Goal: Complete application form: Complete application form

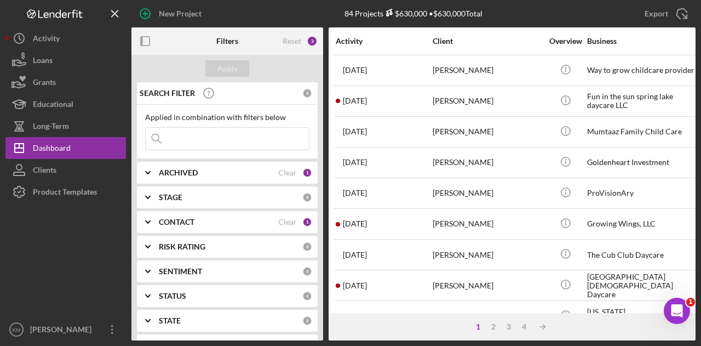
click at [184, 193] on div "STAGE" at bounding box center [231, 197] width 144 height 9
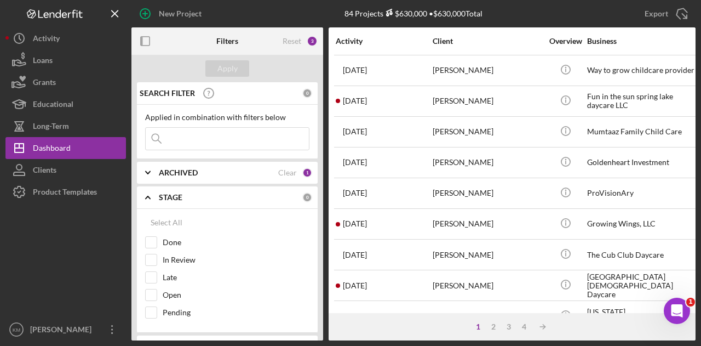
click at [184, 193] on div "STAGE" at bounding box center [231, 197] width 144 height 9
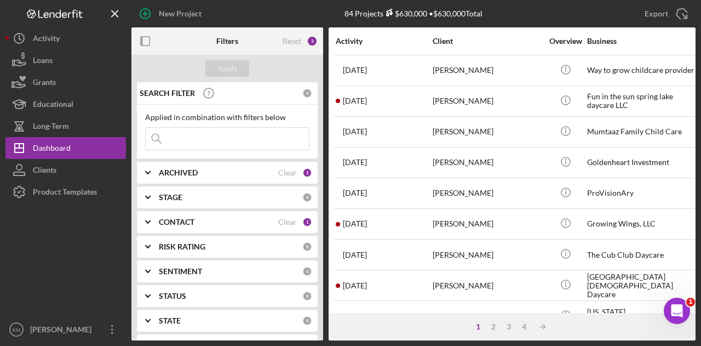
scroll to position [55, 0]
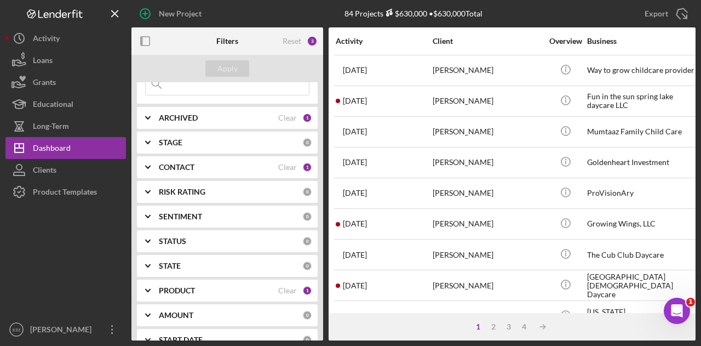
click at [178, 286] on b "PRODUCT" at bounding box center [177, 290] width 36 height 9
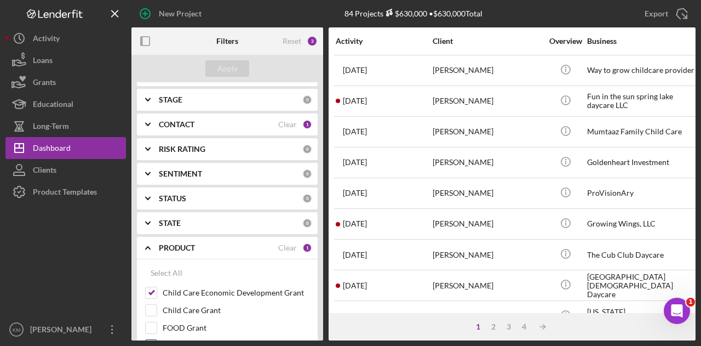
scroll to position [164, 0]
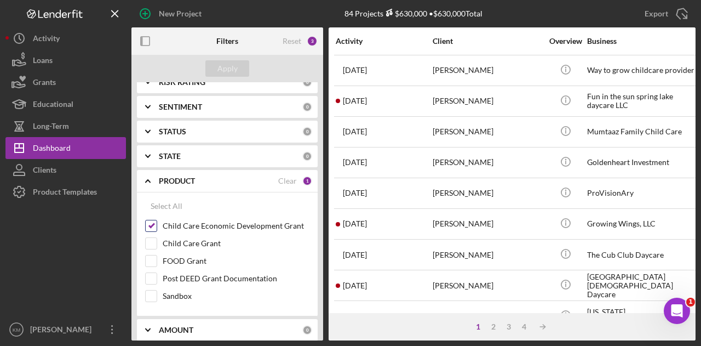
click at [172, 224] on label "Child Care Economic Development Grant" at bounding box center [236, 225] width 147 height 11
click at [157, 224] on input "Child Care Economic Development Grant" at bounding box center [151, 225] width 11 height 11
checkbox input "false"
click at [172, 238] on label "Child Care Grant" at bounding box center [236, 243] width 147 height 11
click at [157, 238] on input "Child Care Grant" at bounding box center [151, 243] width 11 height 11
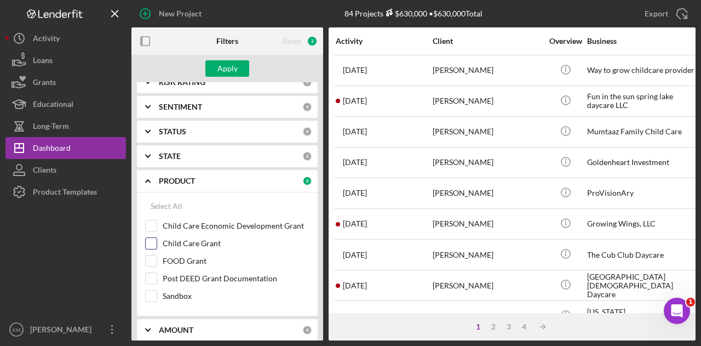
checkbox input "true"
click at [228, 70] on div "Apply" at bounding box center [227, 68] width 20 height 16
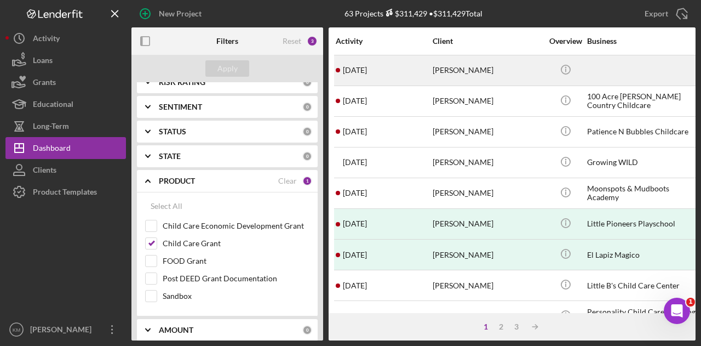
click at [479, 64] on div "[PERSON_NAME]" at bounding box center [488, 70] width 110 height 29
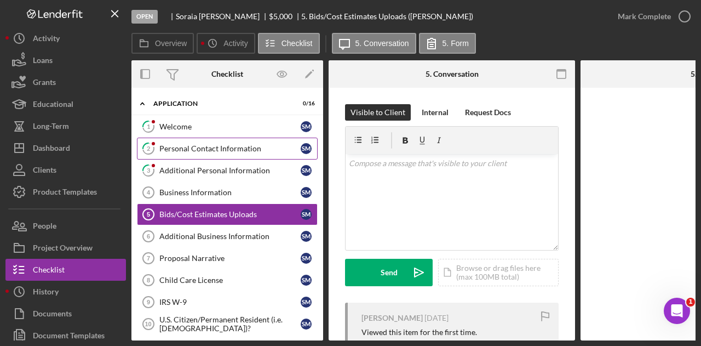
click at [232, 145] on div "Personal Contact Information" at bounding box center [229, 148] width 141 height 9
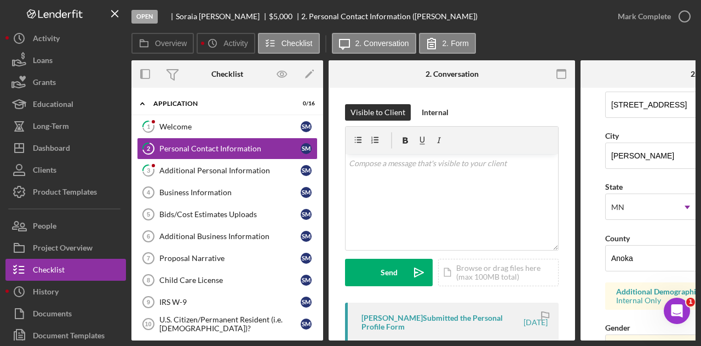
scroll to position [329, 0]
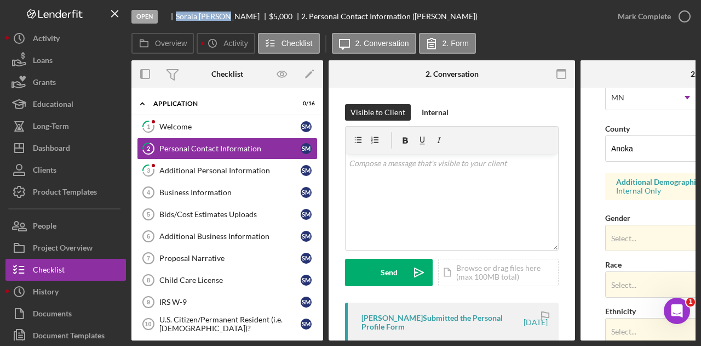
drag, startPoint x: 231, startPoint y: 15, endPoint x: 174, endPoint y: 14, distance: 57.0
click at [174, 14] on div "[PERSON_NAME] $5,000 $5,000 2. Personal Contact Information ([PERSON_NAME])" at bounding box center [322, 16] width 311 height 9
copy div "[PERSON_NAME]"
click at [209, 169] on div "Additional Personal Information" at bounding box center [229, 170] width 141 height 9
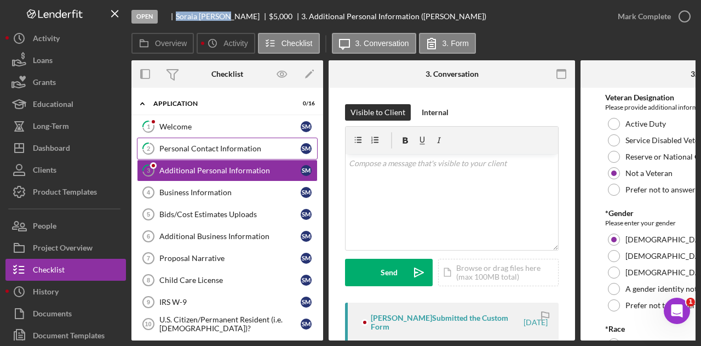
click at [209, 147] on div "Personal Contact Information" at bounding box center [229, 148] width 141 height 9
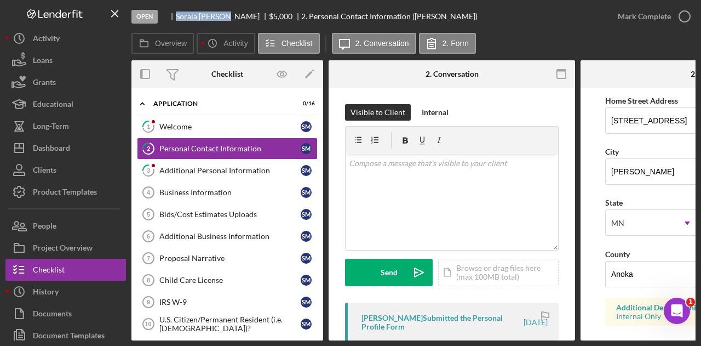
scroll to position [164, 0]
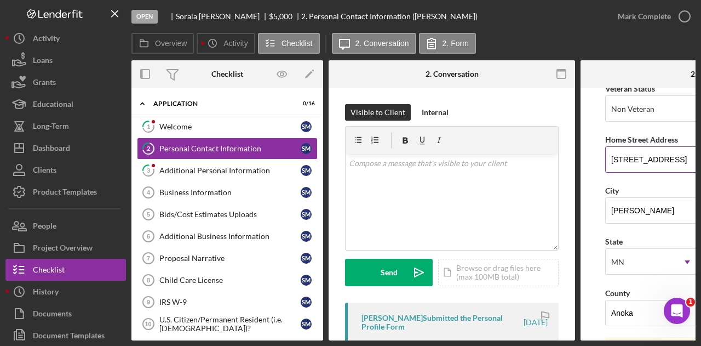
click at [627, 146] on input "[STREET_ADDRESS]" at bounding box center [703, 159] width 197 height 26
click at [629, 213] on input "[PERSON_NAME]" at bounding box center [703, 210] width 197 height 26
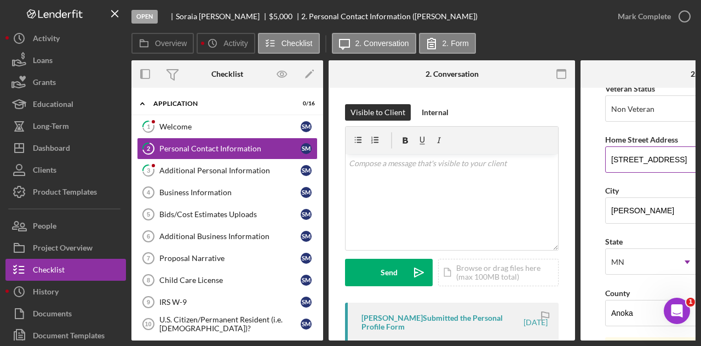
click at [624, 152] on input "[STREET_ADDRESS]" at bounding box center [703, 159] width 197 height 26
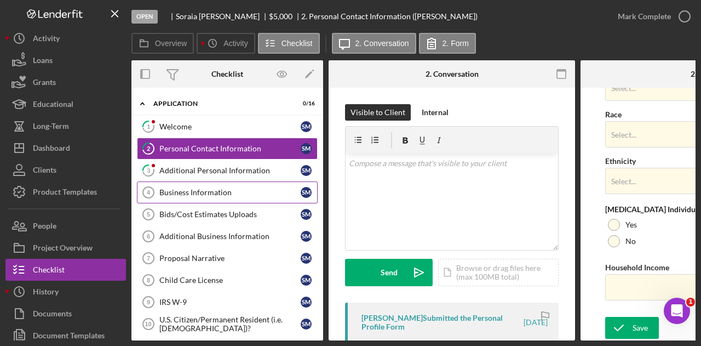
click at [202, 186] on link "Business Information 4 Business Information S M" at bounding box center [227, 192] width 181 height 22
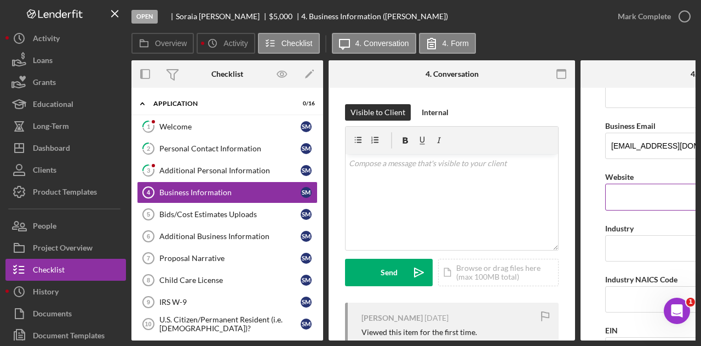
scroll to position [219, 0]
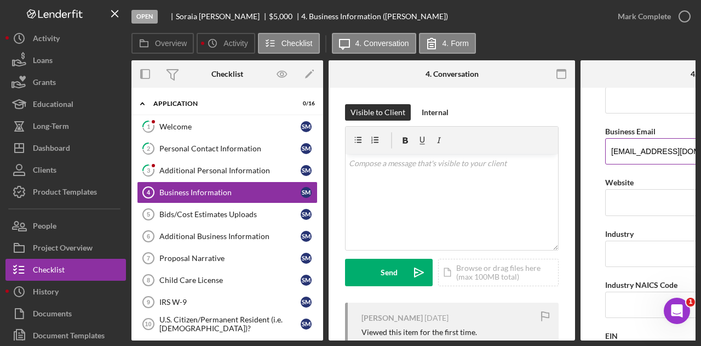
click at [647, 151] on input "[EMAIL_ADDRESS][DOMAIN_NAME]" at bounding box center [703, 151] width 197 height 26
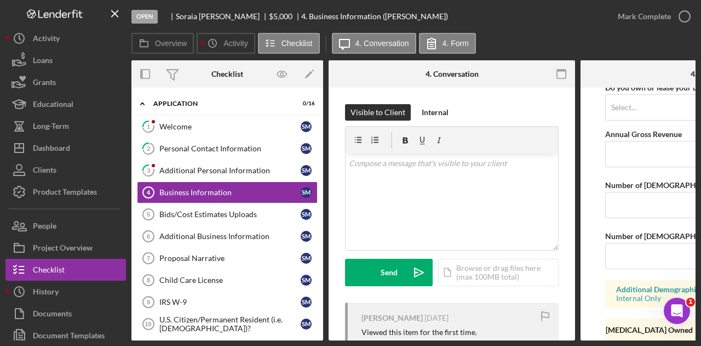
scroll to position [968, 0]
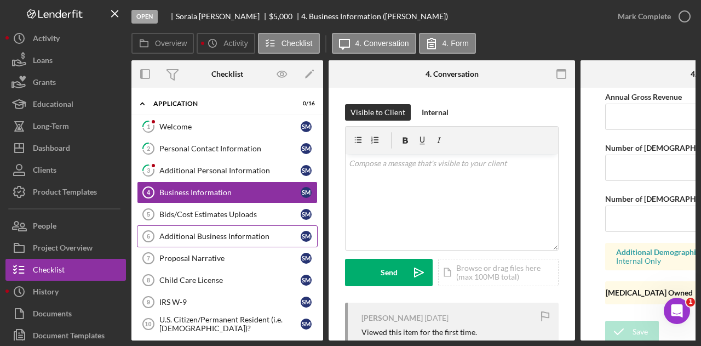
click at [193, 238] on div "Additional Business Information" at bounding box center [229, 236] width 141 height 9
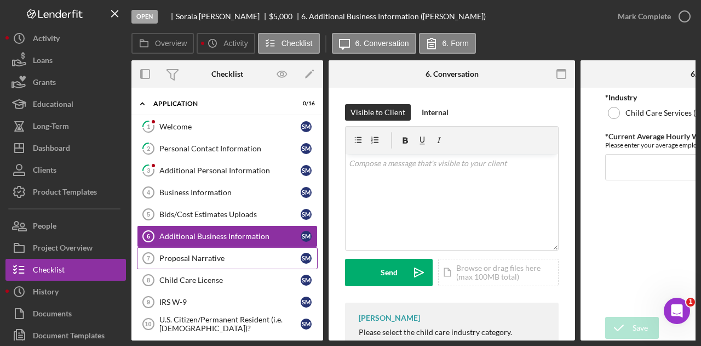
click at [193, 254] on div "Proposal Narrative" at bounding box center [229, 258] width 141 height 9
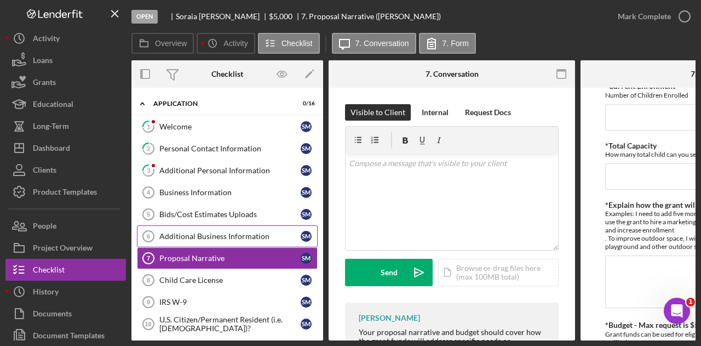
scroll to position [164, 0]
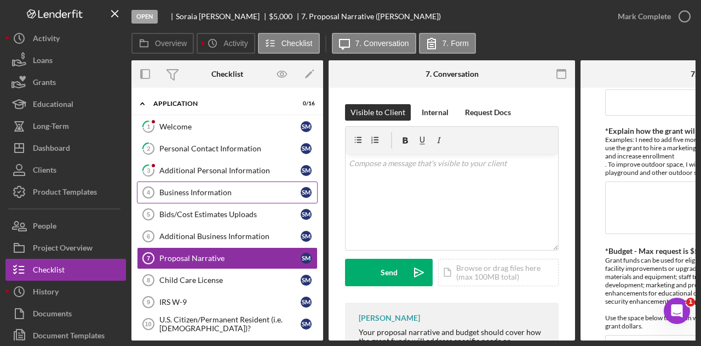
click at [218, 189] on div "Business Information" at bounding box center [229, 192] width 141 height 9
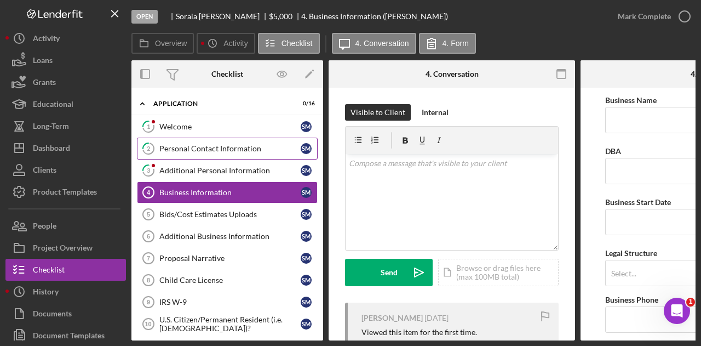
click at [248, 152] on div "Personal Contact Information" at bounding box center [229, 148] width 141 height 9
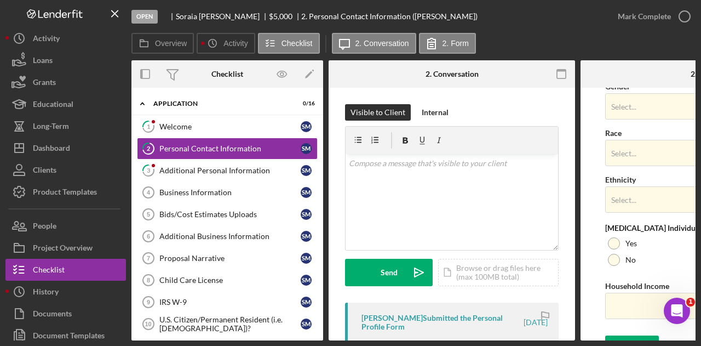
scroll to position [479, 0]
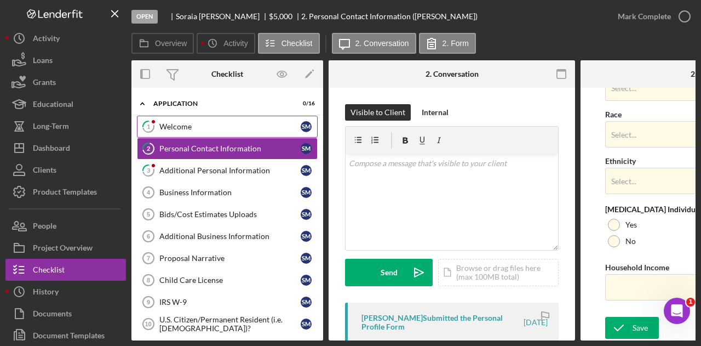
click at [214, 125] on div "Welcome" at bounding box center [229, 126] width 141 height 9
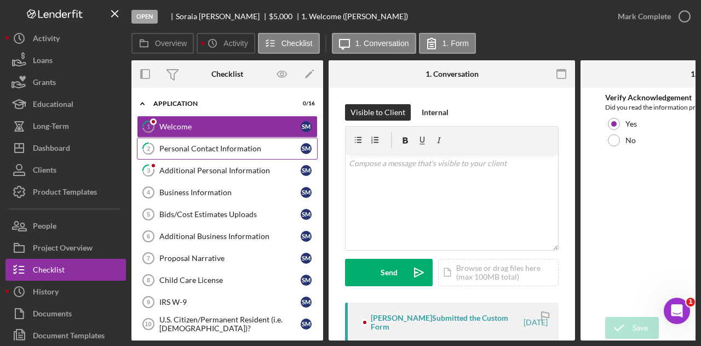
click at [213, 152] on div "Personal Contact Information" at bounding box center [229, 148] width 141 height 9
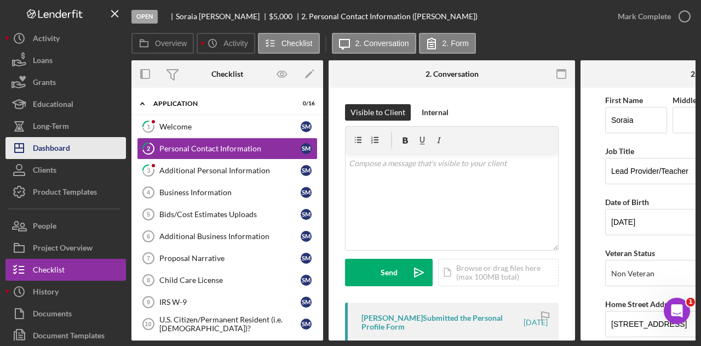
click at [77, 152] on button "Icon/Dashboard Dashboard" at bounding box center [65, 148] width 121 height 22
